Goal: Transaction & Acquisition: Purchase product/service

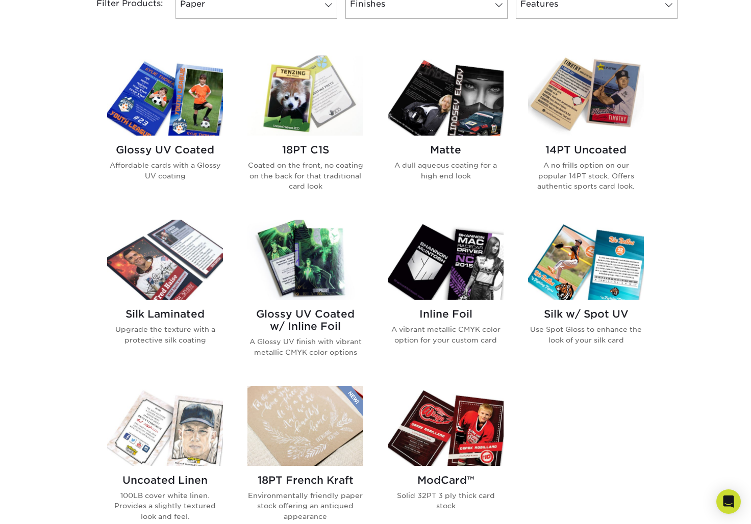
scroll to position [465, 0]
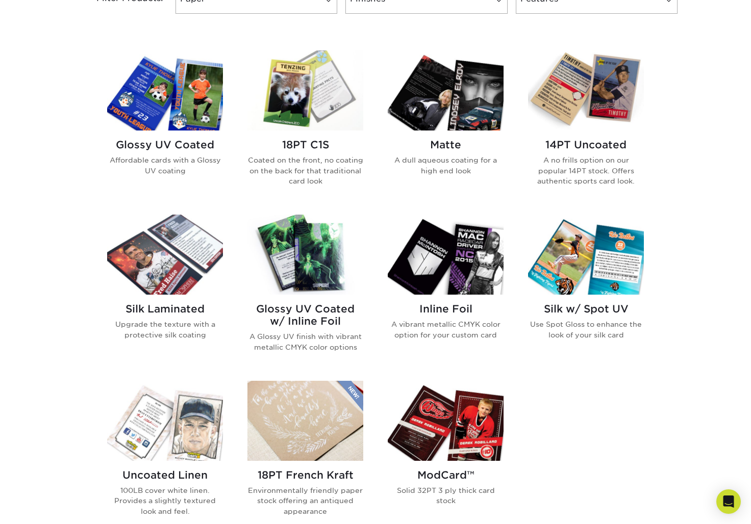
click at [469, 123] on img at bounding box center [446, 90] width 116 height 80
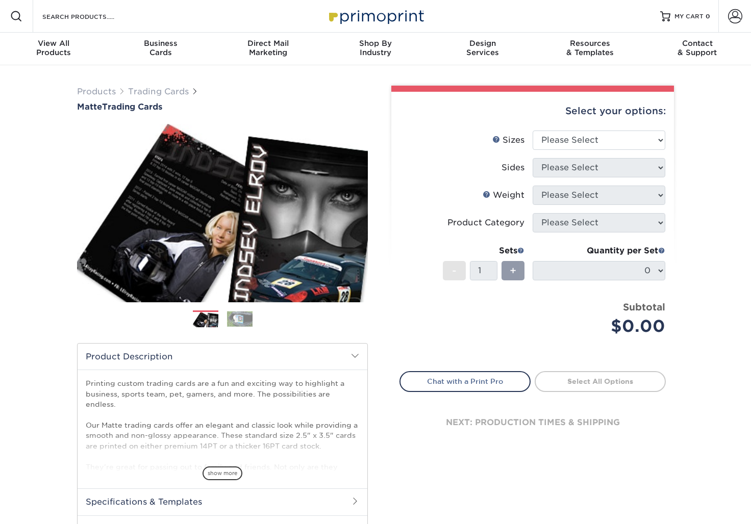
click at [451, 139] on label "Sizes Help Sizes" at bounding box center [466, 140] width 133 height 19
select select "2.50x3.50"
select select "13abbda7-1d64-4f25-8bb2-c179b224825d"
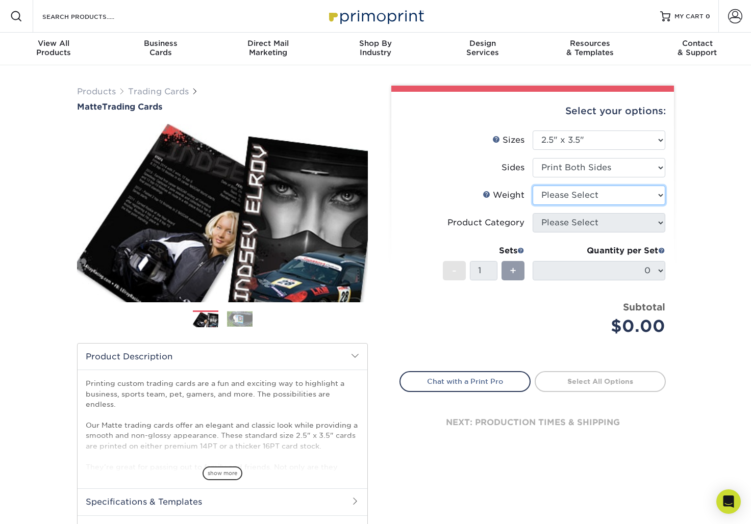
select select "14PT"
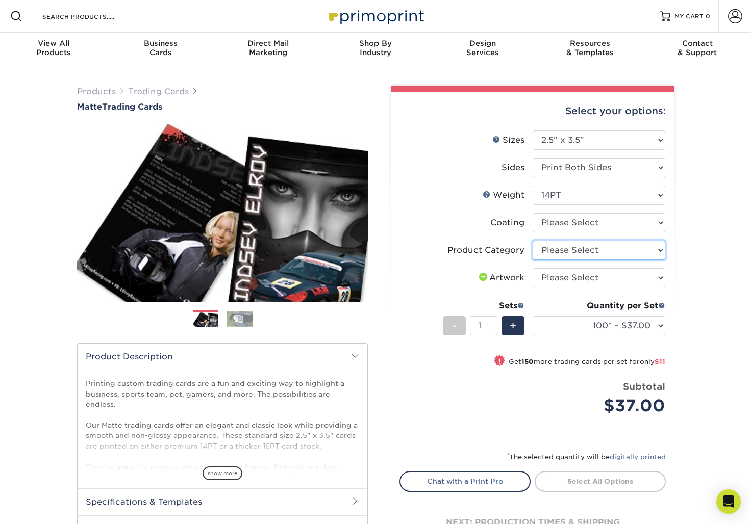
select select "c2f9bce9-36c2-409d-b101-c29d9d031e18"
select select "upload"
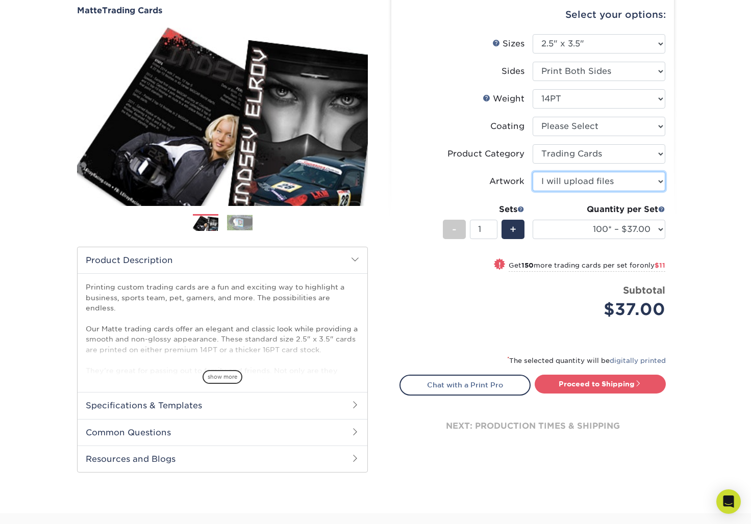
scroll to position [99, 0]
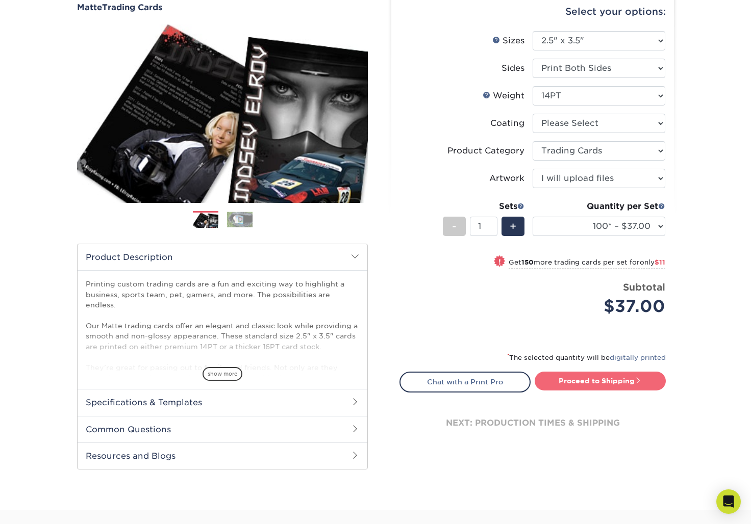
click at [596, 380] on link "Proceed to Shipping" at bounding box center [599, 381] width 131 height 18
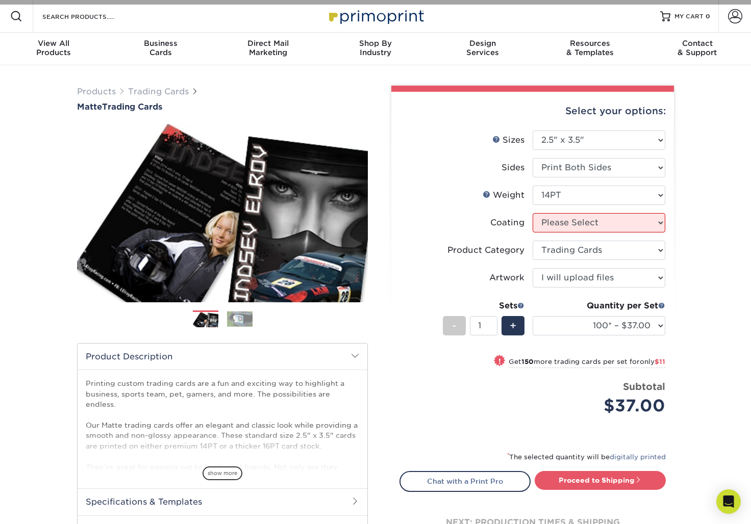
scroll to position [0, 0]
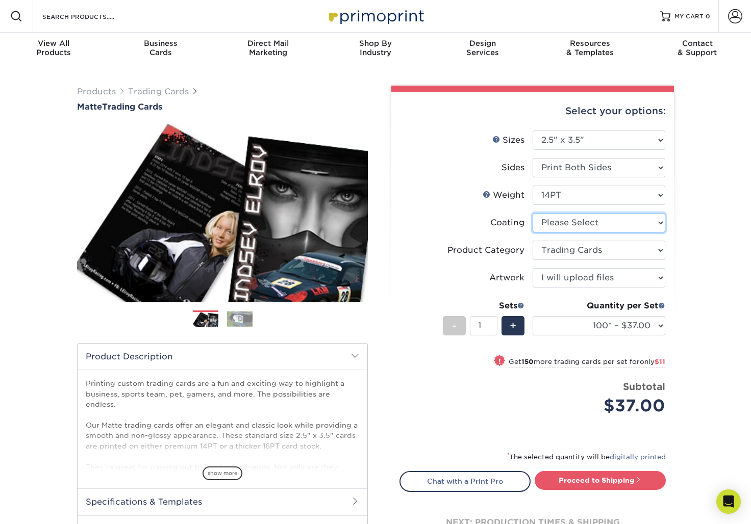
select select "121bb7b5-3b4d-429f-bd8d-bbf80e953313"
select select "-1"
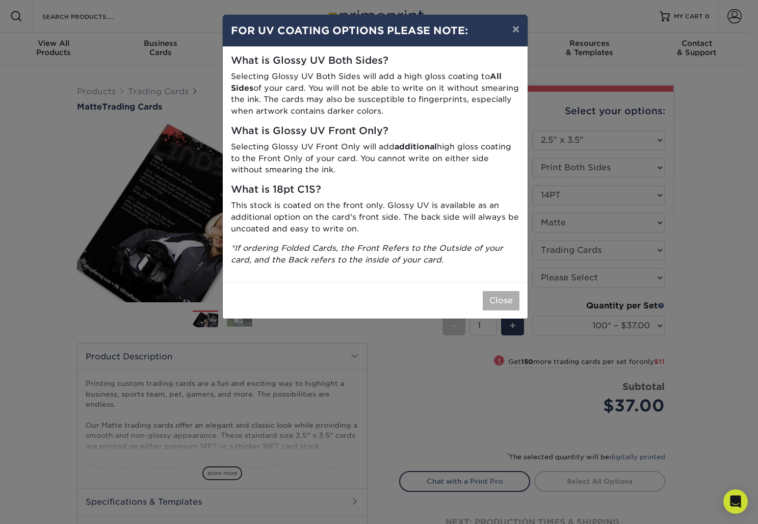
click at [500, 298] on button "Close" at bounding box center [501, 300] width 37 height 19
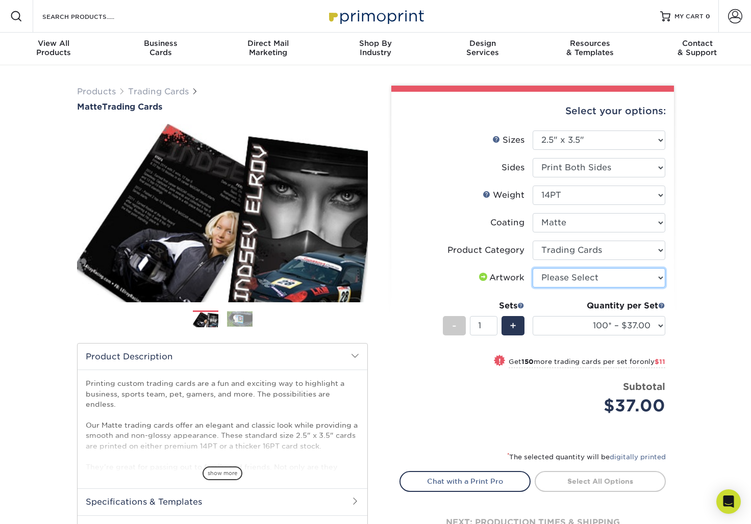
select select "upload"
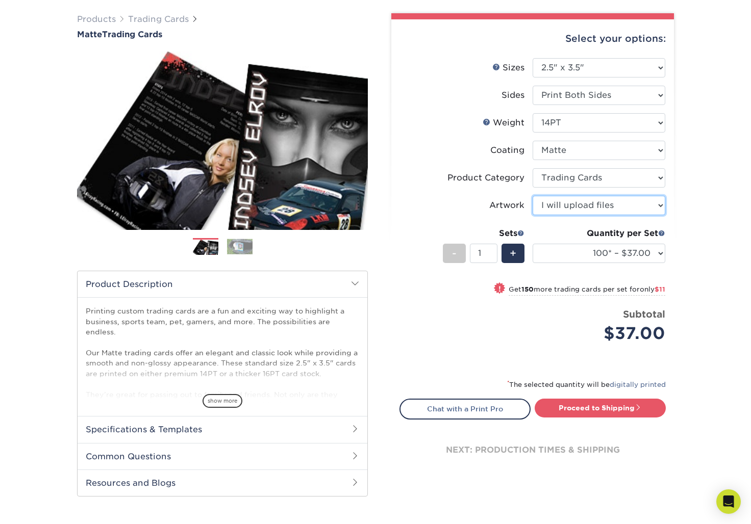
scroll to position [86, 0]
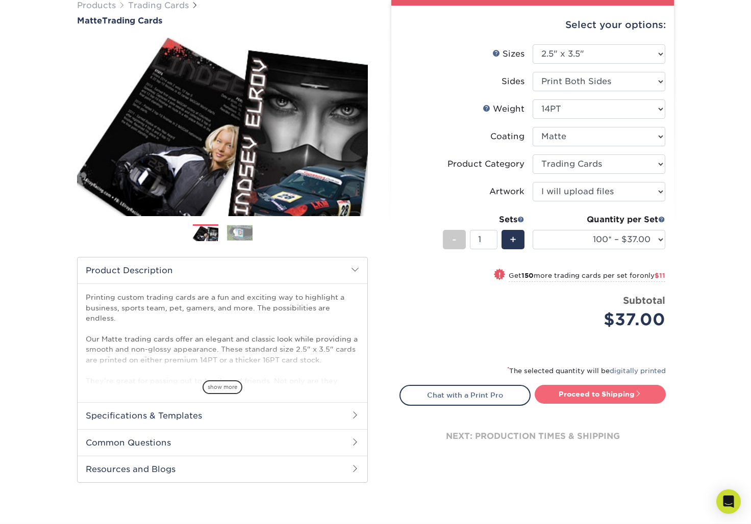
click at [595, 397] on link "Proceed to Shipping" at bounding box center [599, 394] width 131 height 18
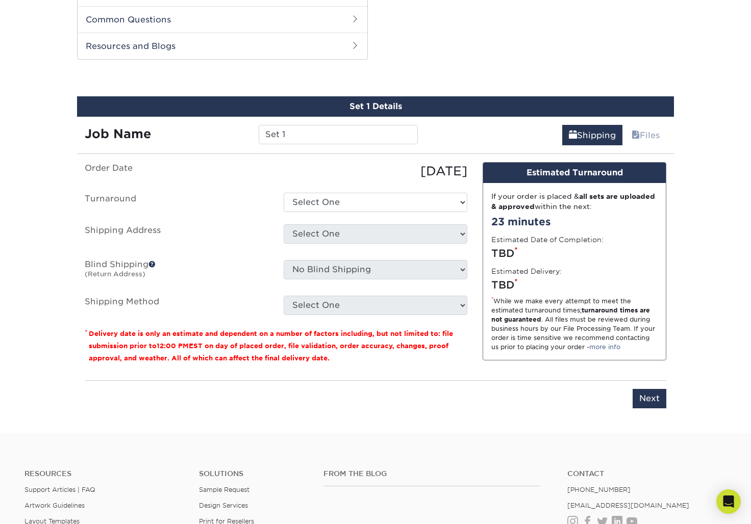
scroll to position [519, 0]
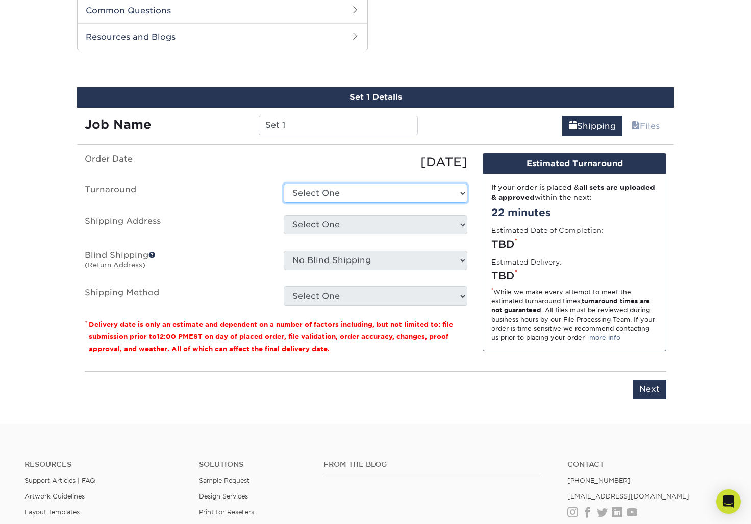
select select "bbd43f31-5097-414e-9509-0778288d10ad"
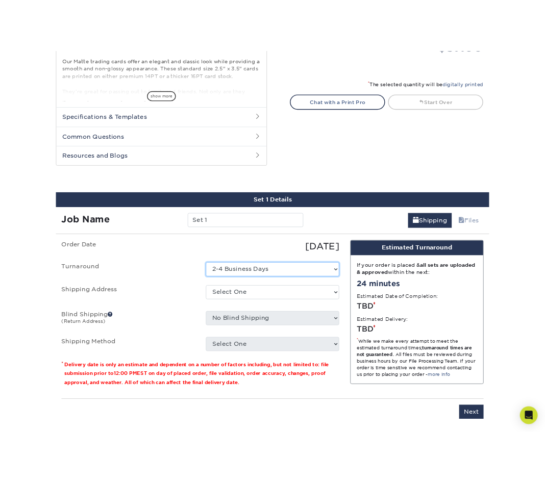
scroll to position [412, 0]
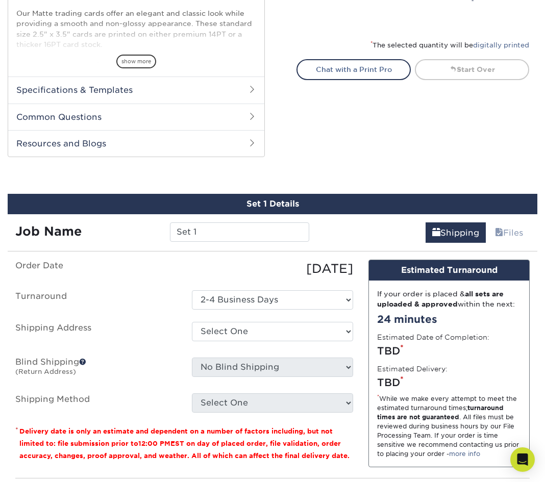
click at [252, 88] on span at bounding box center [252, 89] width 8 height 8
